Goal: Task Accomplishment & Management: Use online tool/utility

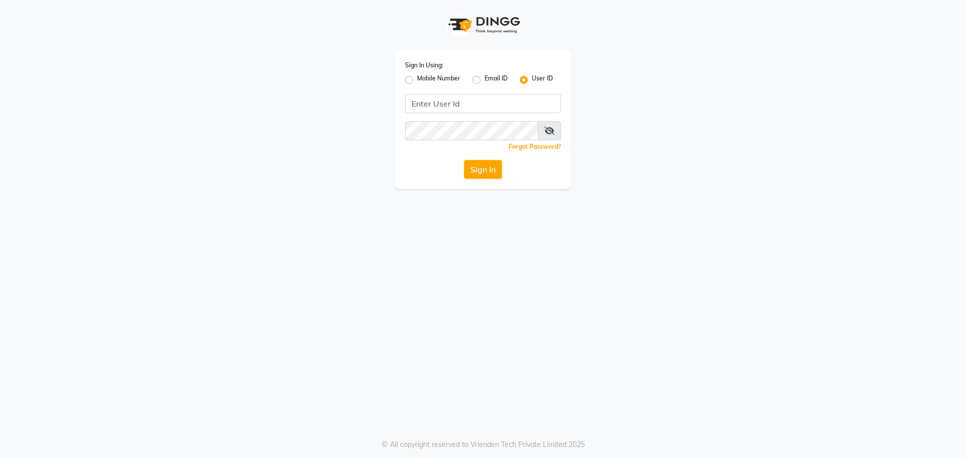
click at [417, 78] on label "Mobile Number" at bounding box center [438, 80] width 43 height 12
click at [417, 78] on input "Mobile Number" at bounding box center [420, 77] width 7 height 7
radio input "true"
radio input "false"
click at [490, 107] on input "Username" at bounding box center [500, 103] width 122 height 19
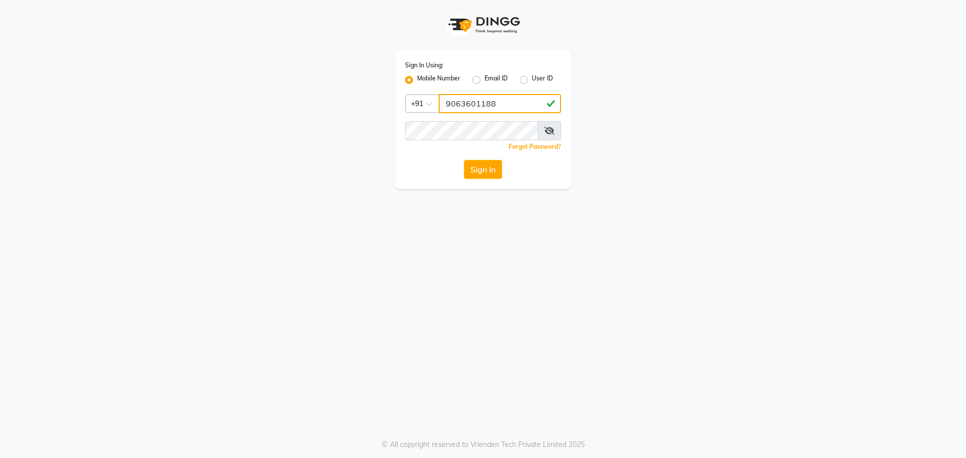
type input "9063601188"
drag, startPoint x: 441, startPoint y: 98, endPoint x: 519, endPoint y: 108, distance: 78.1
click at [519, 107] on input "9063601188" at bounding box center [500, 103] width 122 height 19
click at [482, 164] on button "Sign In" at bounding box center [483, 169] width 38 height 19
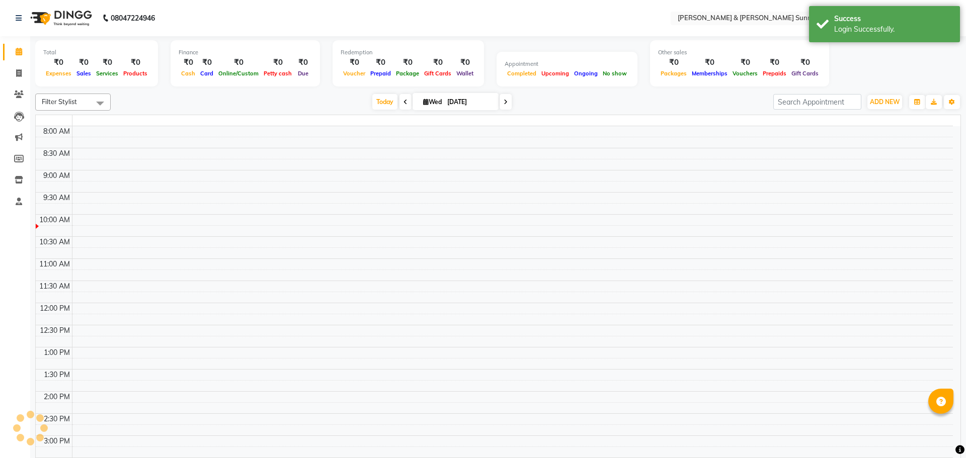
select select "en"
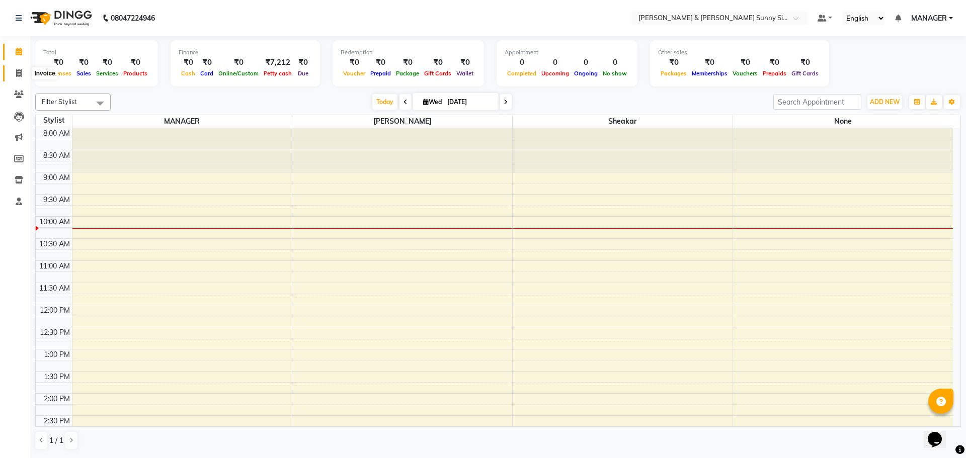
click at [21, 77] on span at bounding box center [19, 74] width 18 height 12
select select "service"
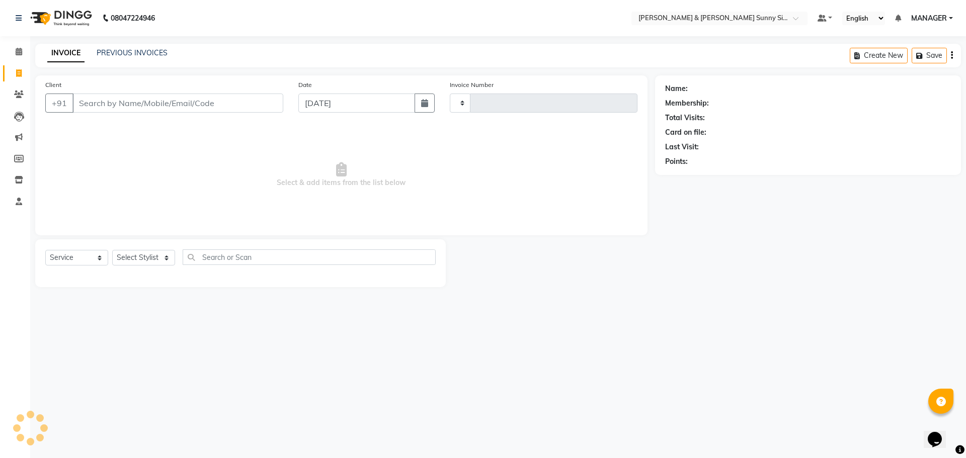
type input "0187"
select select "8776"
